Goal: Information Seeking & Learning: Learn about a topic

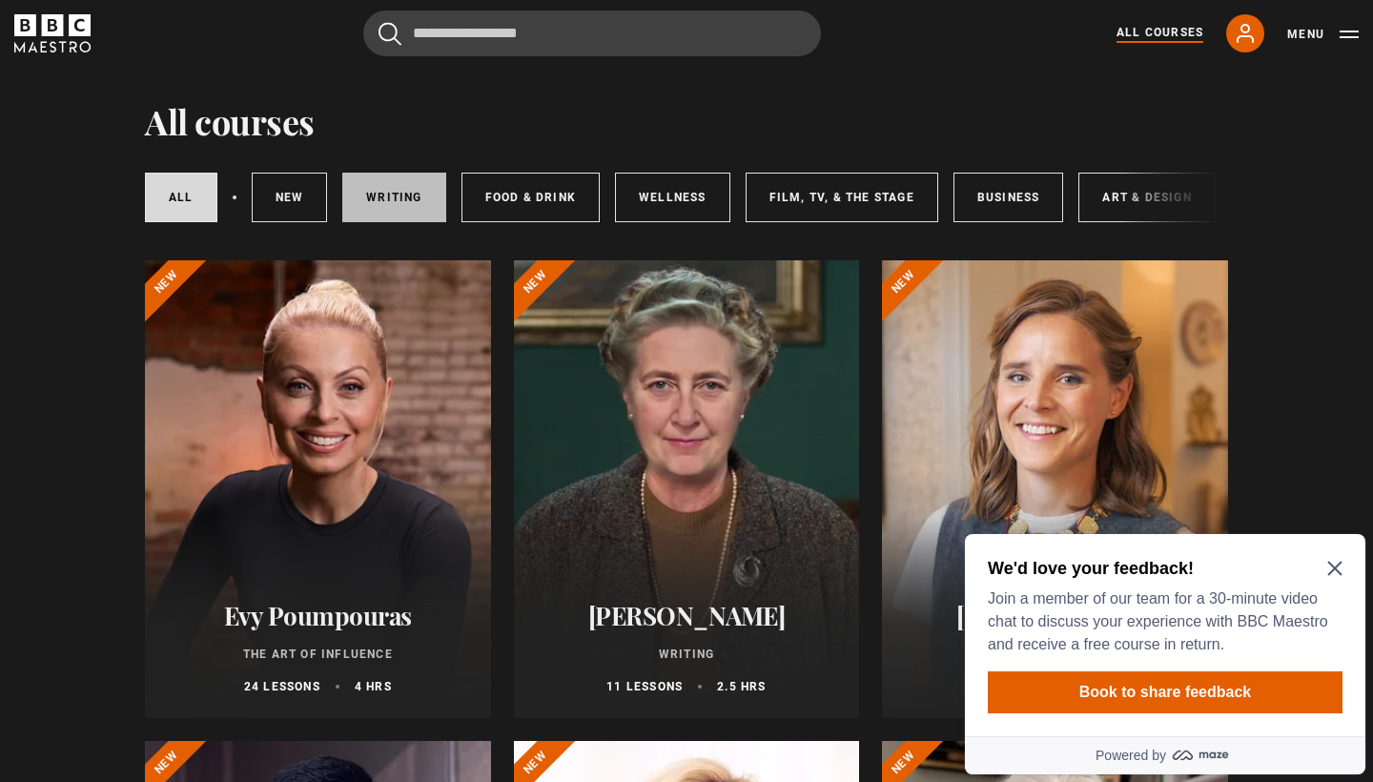
click at [402, 179] on link "Writing" at bounding box center [393, 198] width 103 height 50
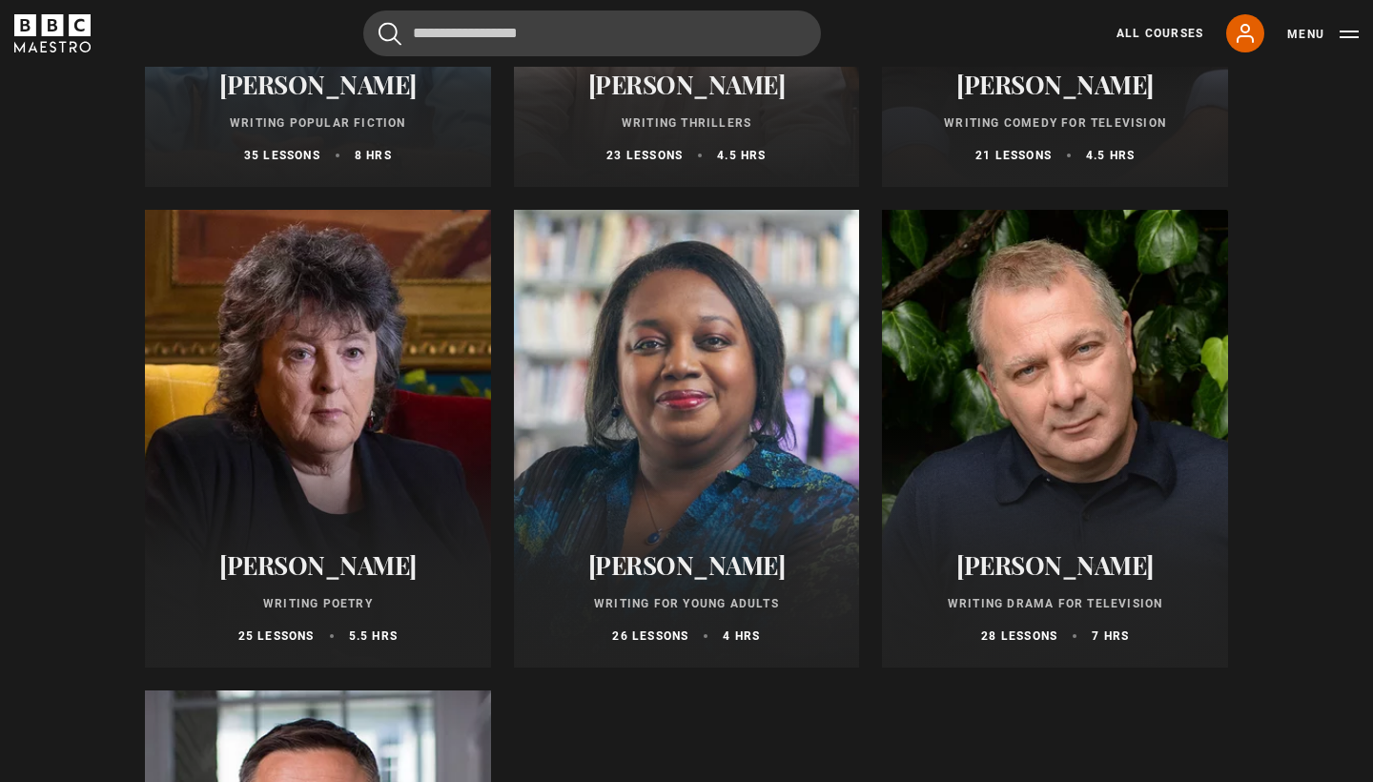
scroll to position [1532, 0]
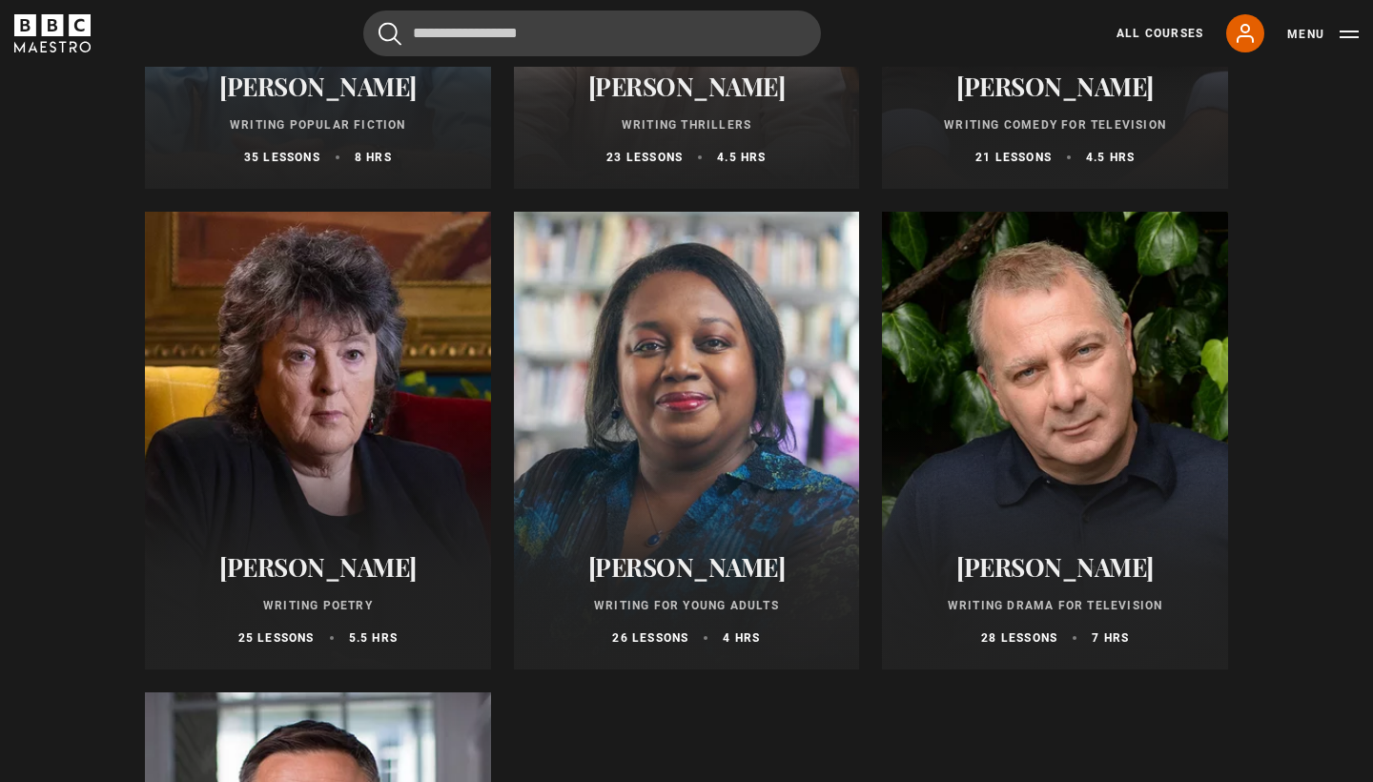
click at [813, 382] on div at bounding box center [687, 441] width 346 height 458
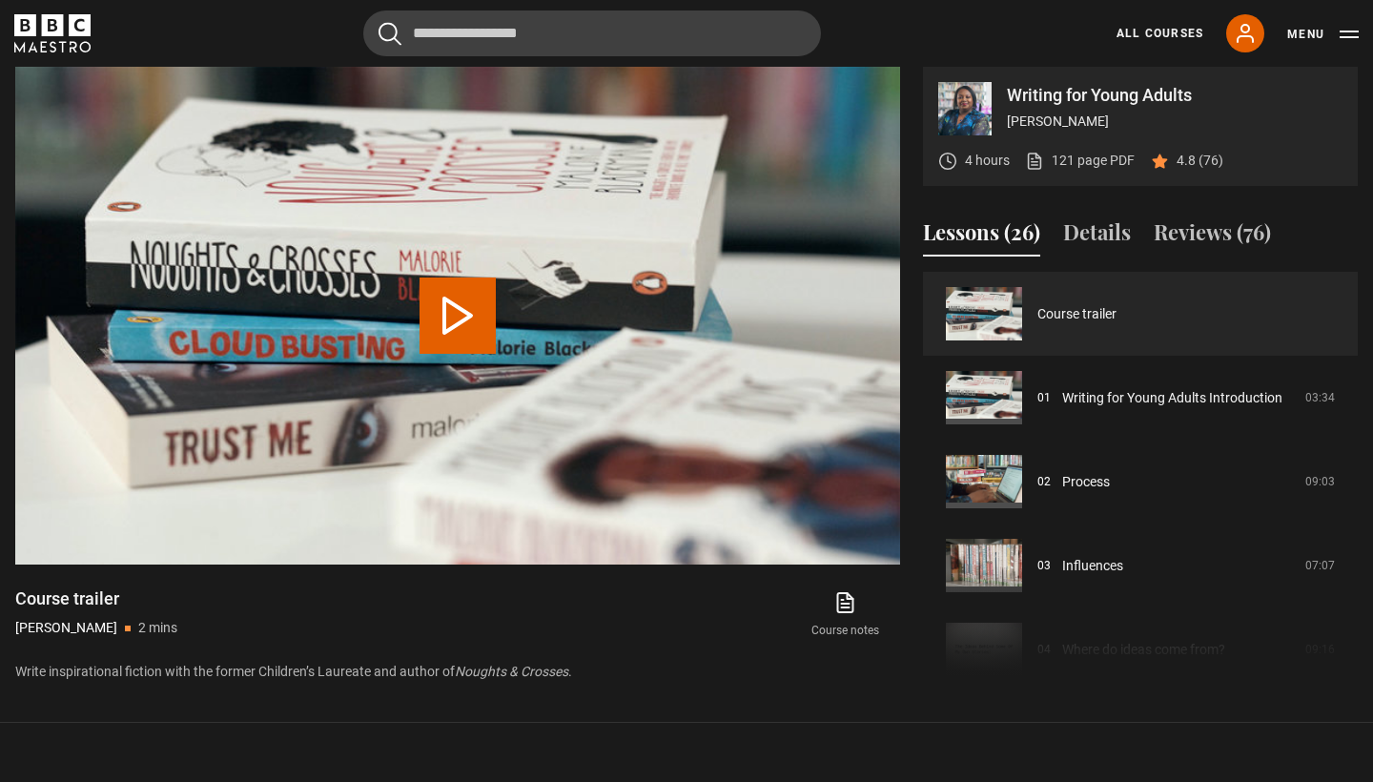
scroll to position [809, 0]
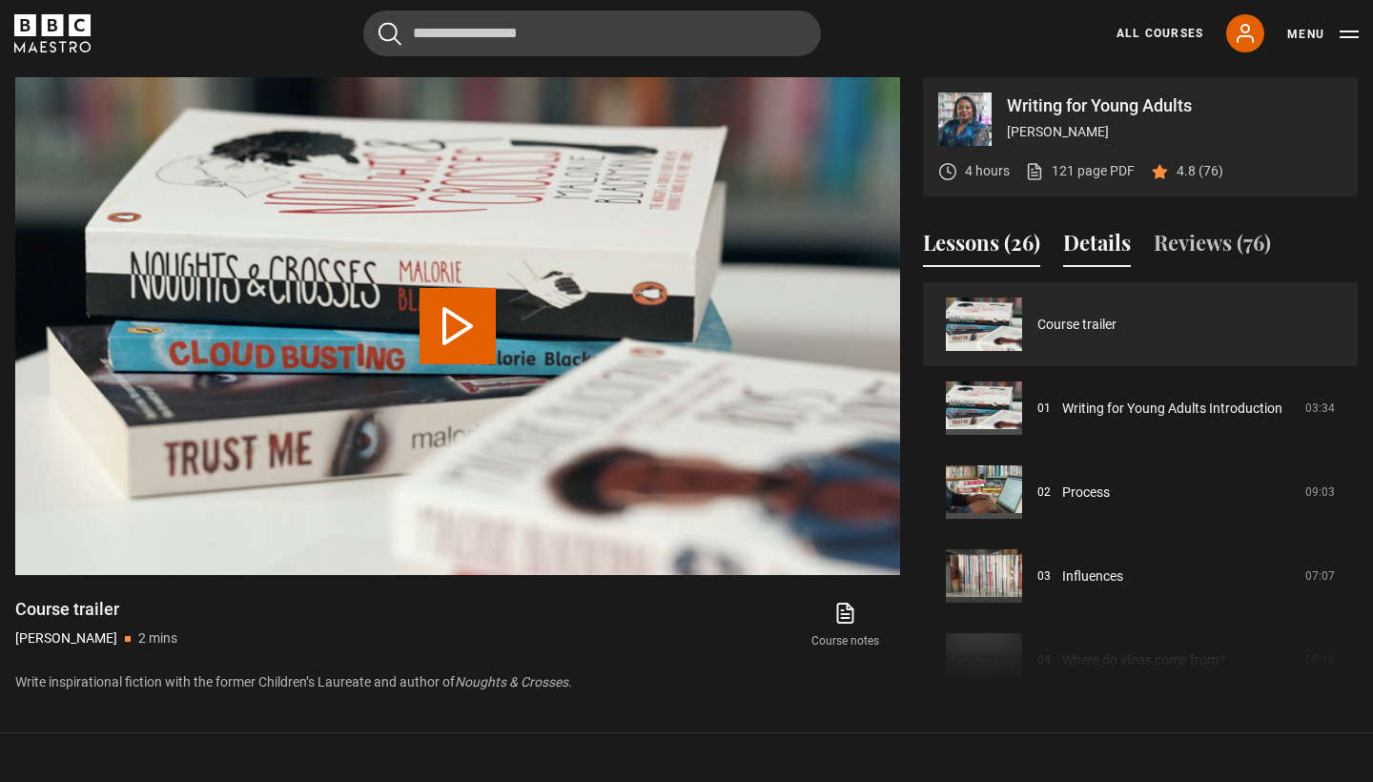
click at [1067, 236] on button "Details" at bounding box center [1097, 247] width 68 height 40
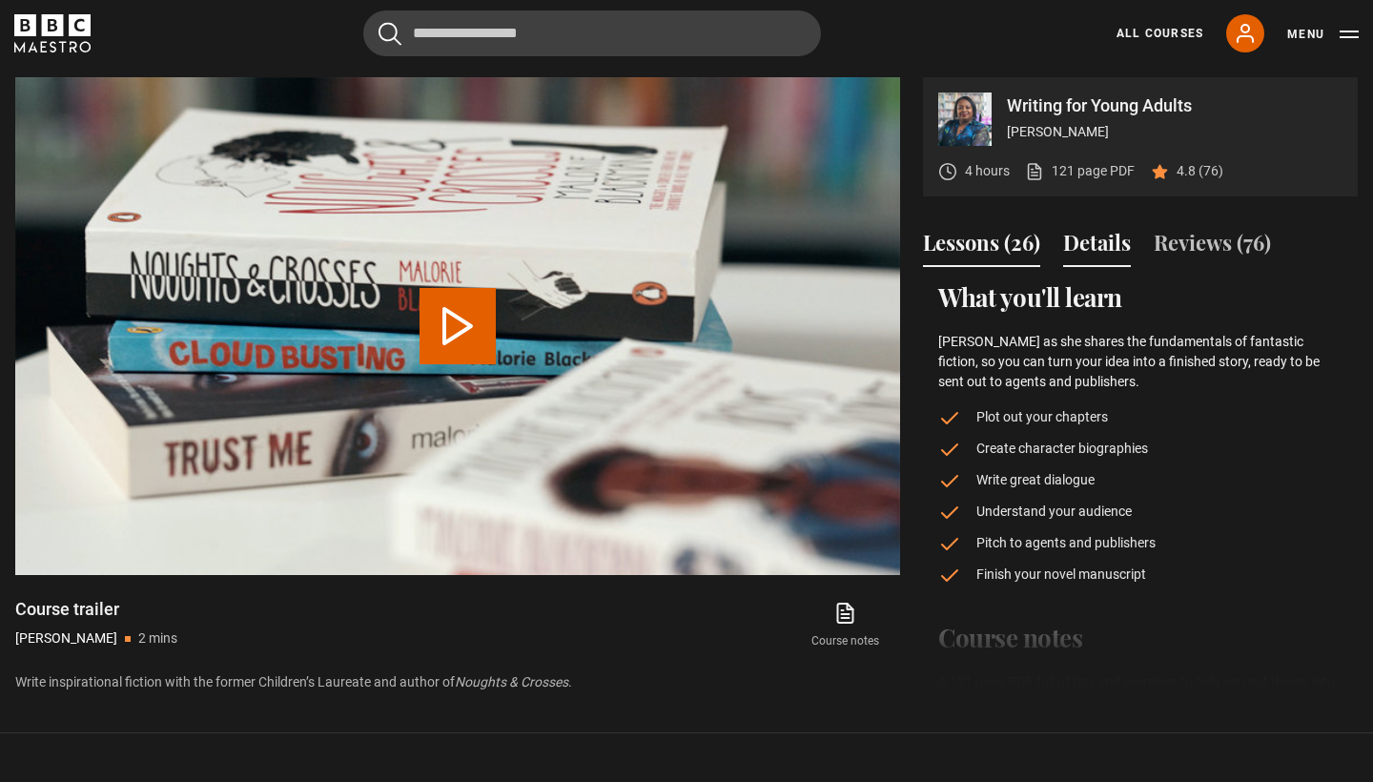
scroll to position [0, 0]
click at [1003, 241] on button "Lessons (26)" at bounding box center [981, 247] width 117 height 40
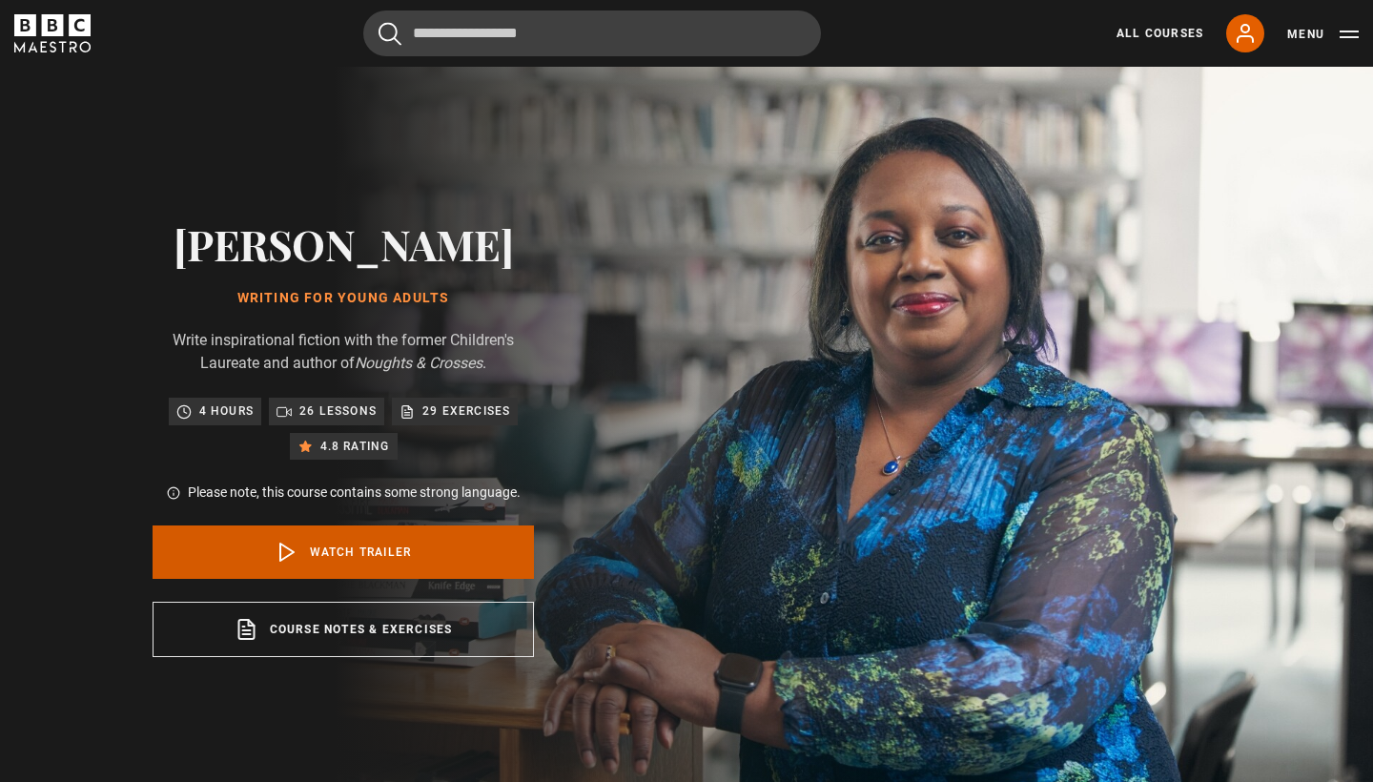
click at [310, 544] on link "Watch Trailer" at bounding box center [343, 551] width 381 height 53
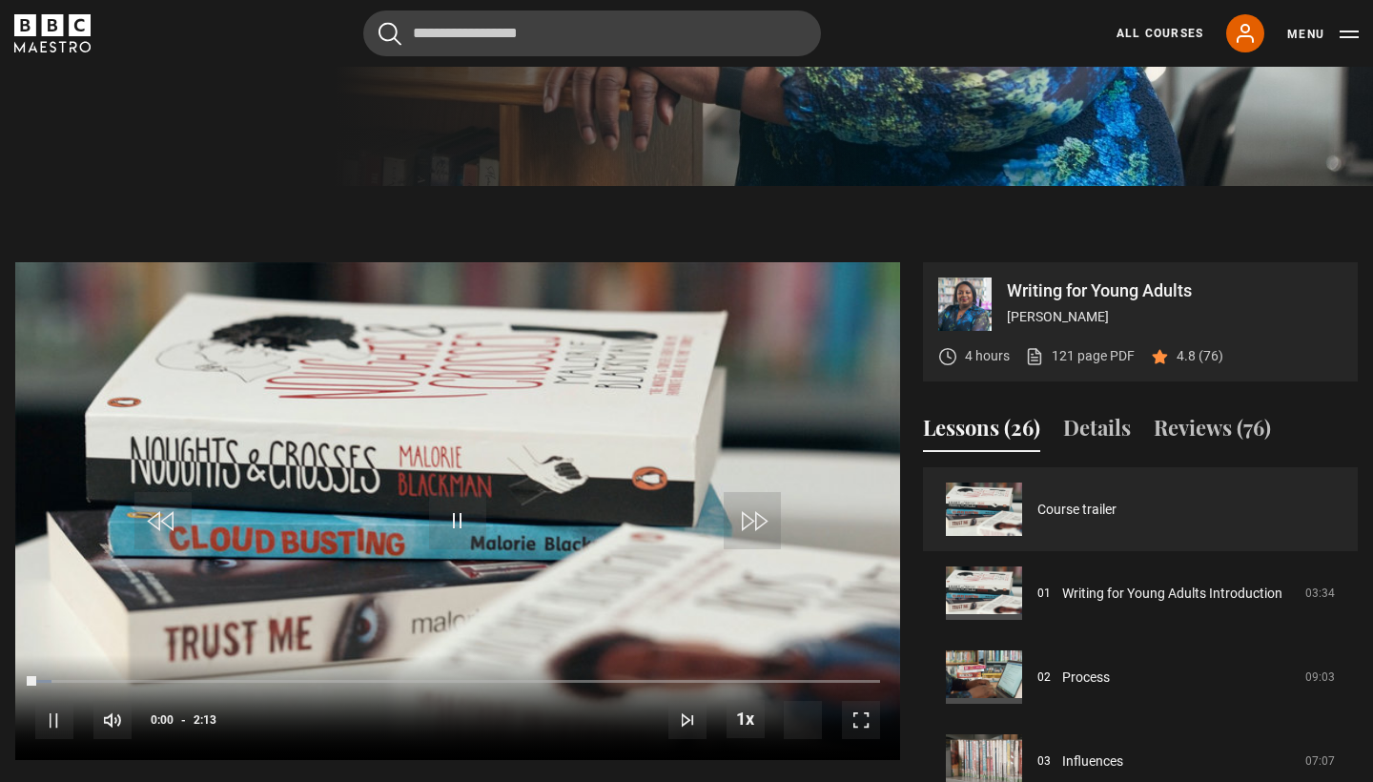
scroll to position [808, 0]
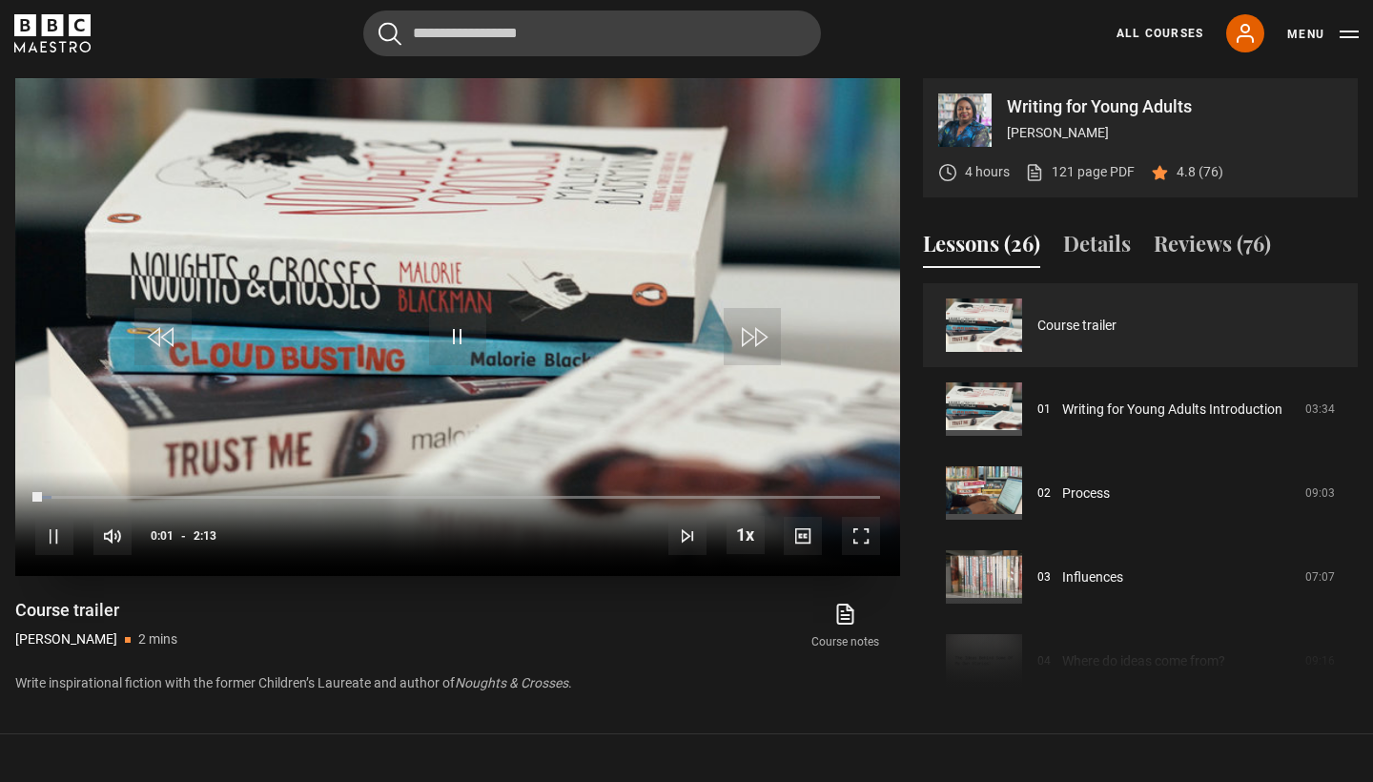
click at [460, 327] on span "Video Player" at bounding box center [457, 336] width 57 height 57
click at [460, 344] on span "Video Player" at bounding box center [457, 336] width 57 height 57
